Goal: Navigation & Orientation: Find specific page/section

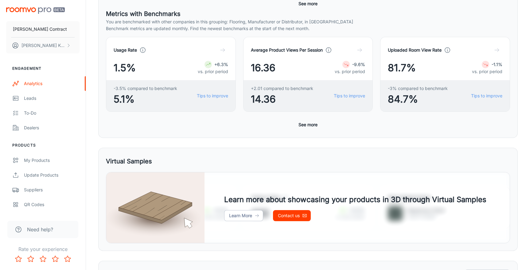
scroll to position [183, 0]
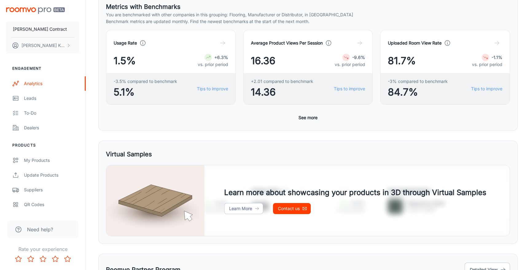
click at [311, 120] on button "See more" at bounding box center [308, 117] width 24 height 11
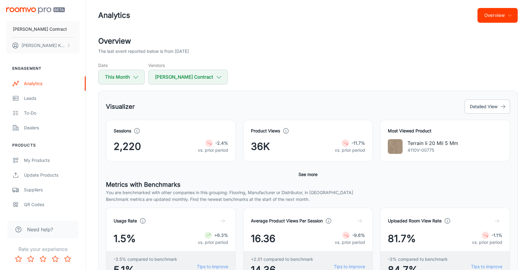
scroll to position [0, 0]
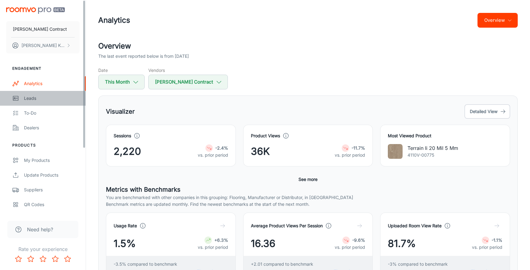
click at [33, 101] on div "Leads" at bounding box center [52, 98] width 56 height 7
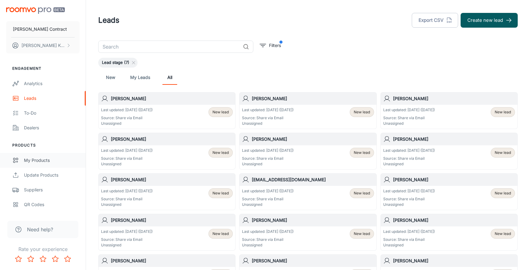
click at [49, 162] on div "My Products" at bounding box center [52, 160] width 56 height 7
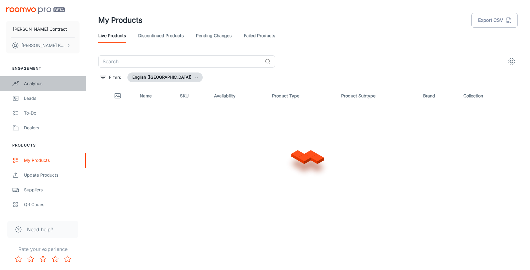
click at [54, 79] on link "Analytics" at bounding box center [43, 83] width 86 height 15
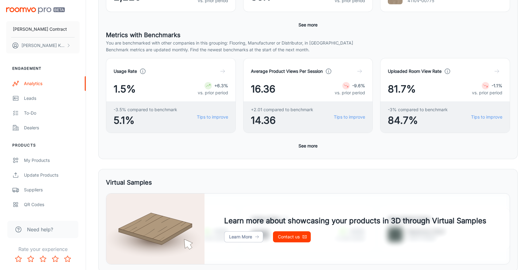
scroll to position [155, 0]
click at [314, 147] on button "See more" at bounding box center [308, 145] width 24 height 11
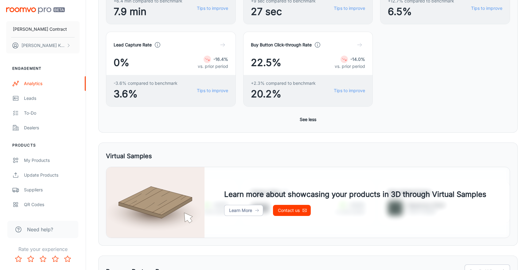
scroll to position [346, 0]
click at [383, 60] on div "Average Time in Roomvo Per Session 14.3 min -1.0% vs. prior period +6.4 min com…" at bounding box center [305, 24] width 412 height 165
